Goal: Information Seeking & Learning: Learn about a topic

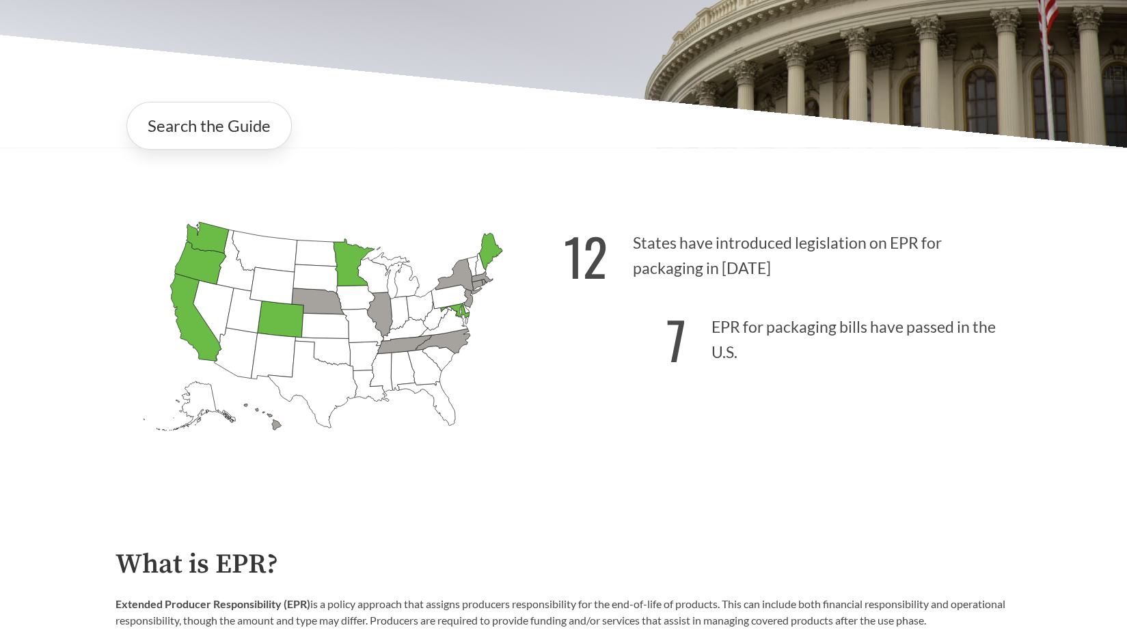
scroll to position [273, 0]
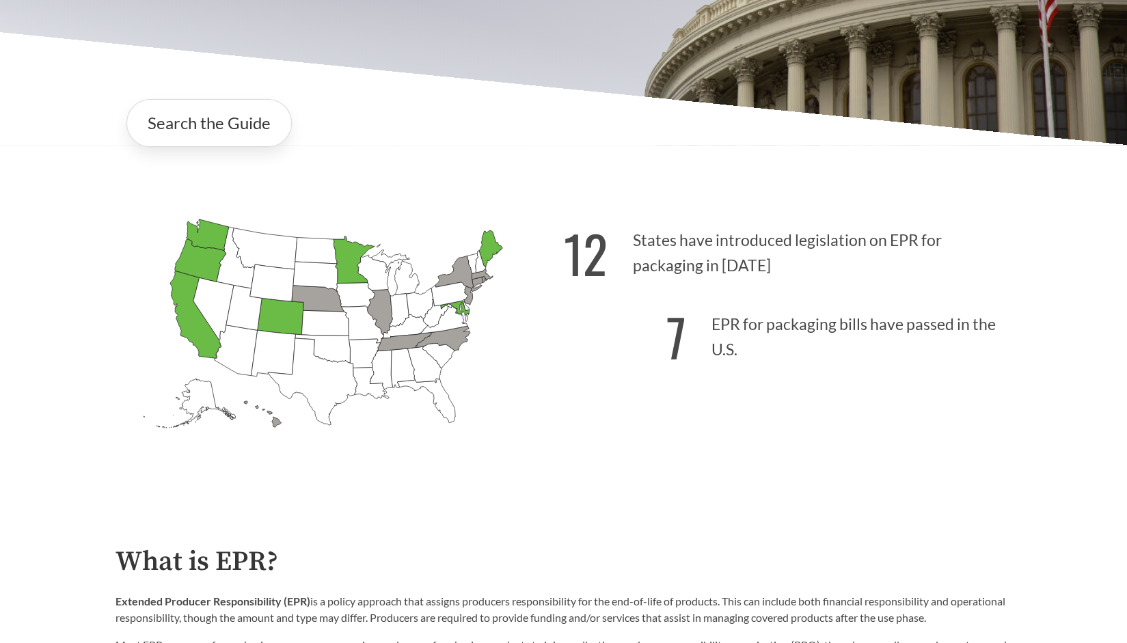
click at [445, 337] on icon "[US_STATE] Introduced: 1" at bounding box center [442, 338] width 54 height 25
click at [217, 137] on link "Search the Guide" at bounding box center [208, 123] width 165 height 48
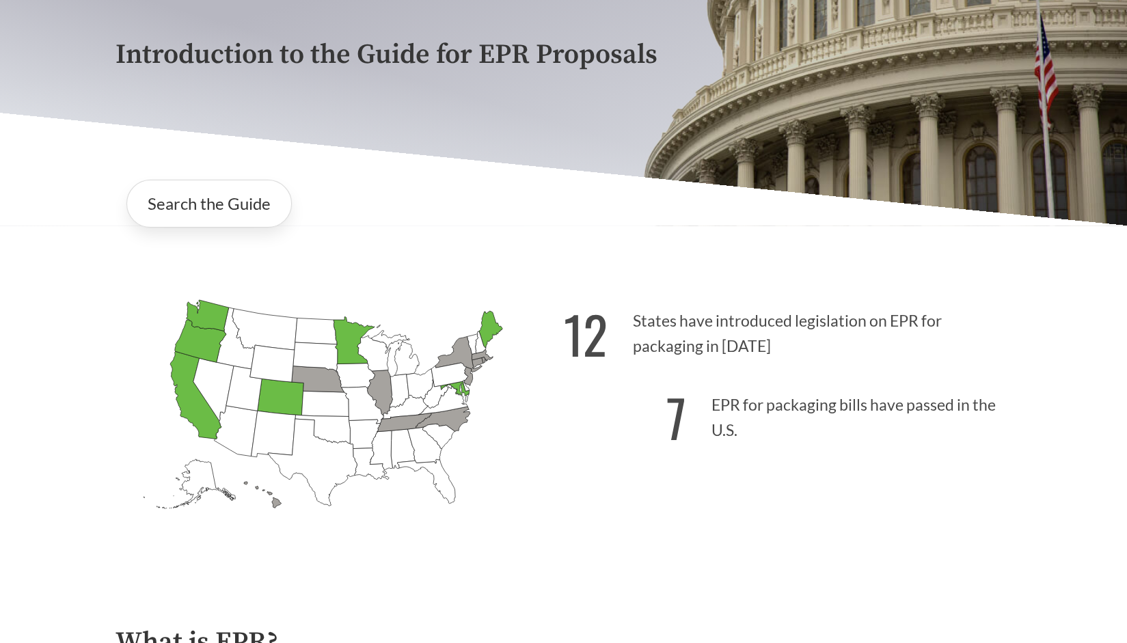
scroll to position [205, 0]
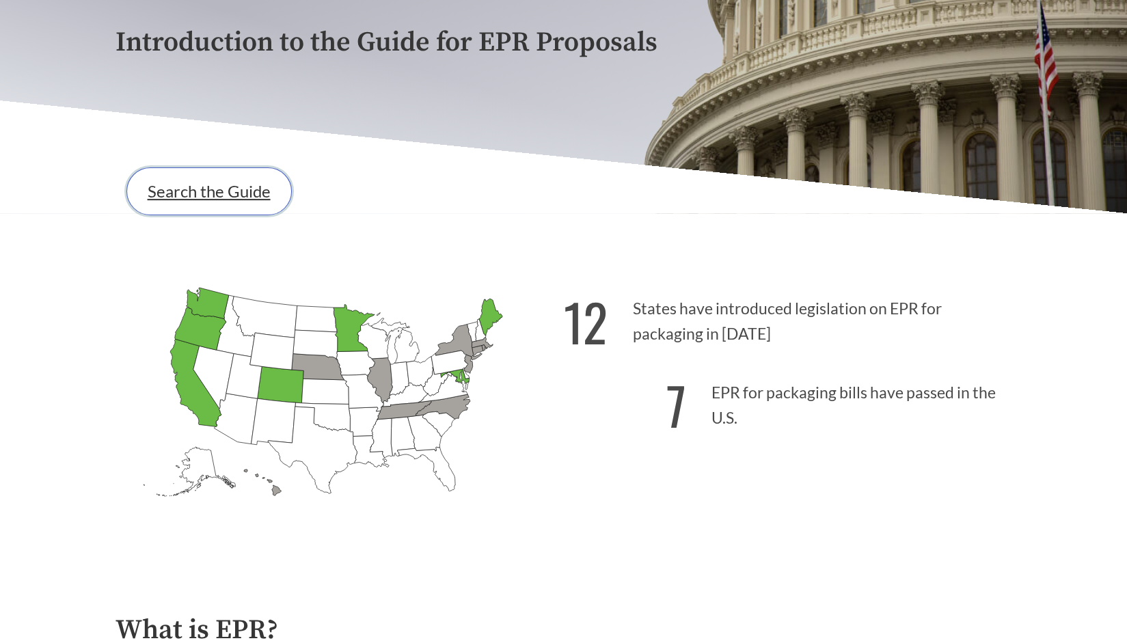
click at [251, 199] on link "Search the Guide" at bounding box center [208, 191] width 165 height 48
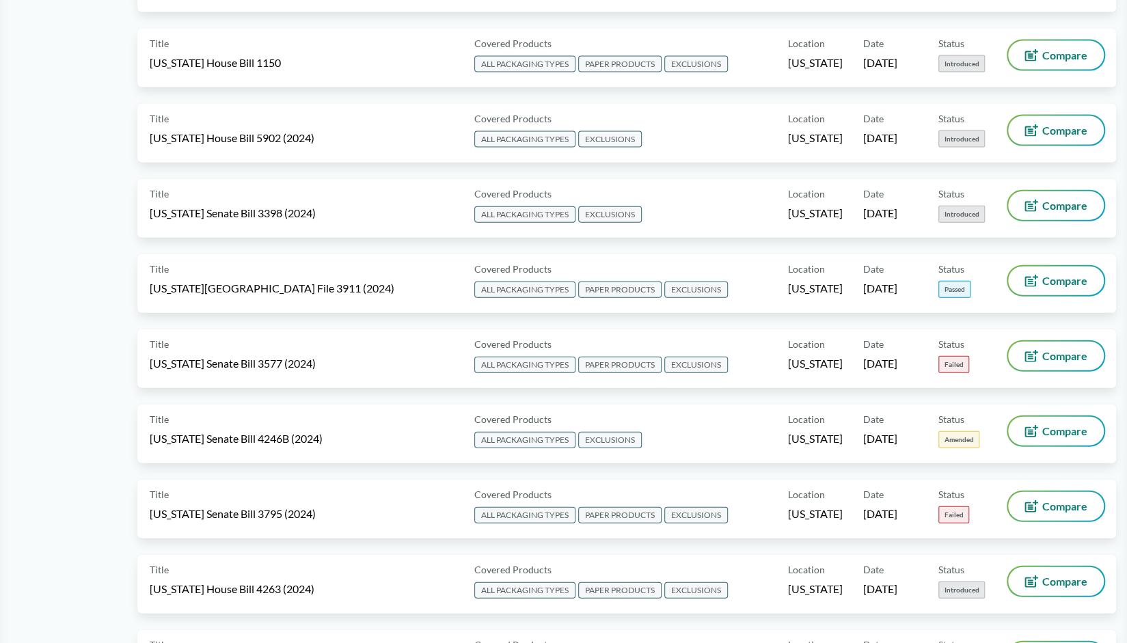
scroll to position [2050, 0]
